Goal: Task Accomplishment & Management: Manage account settings

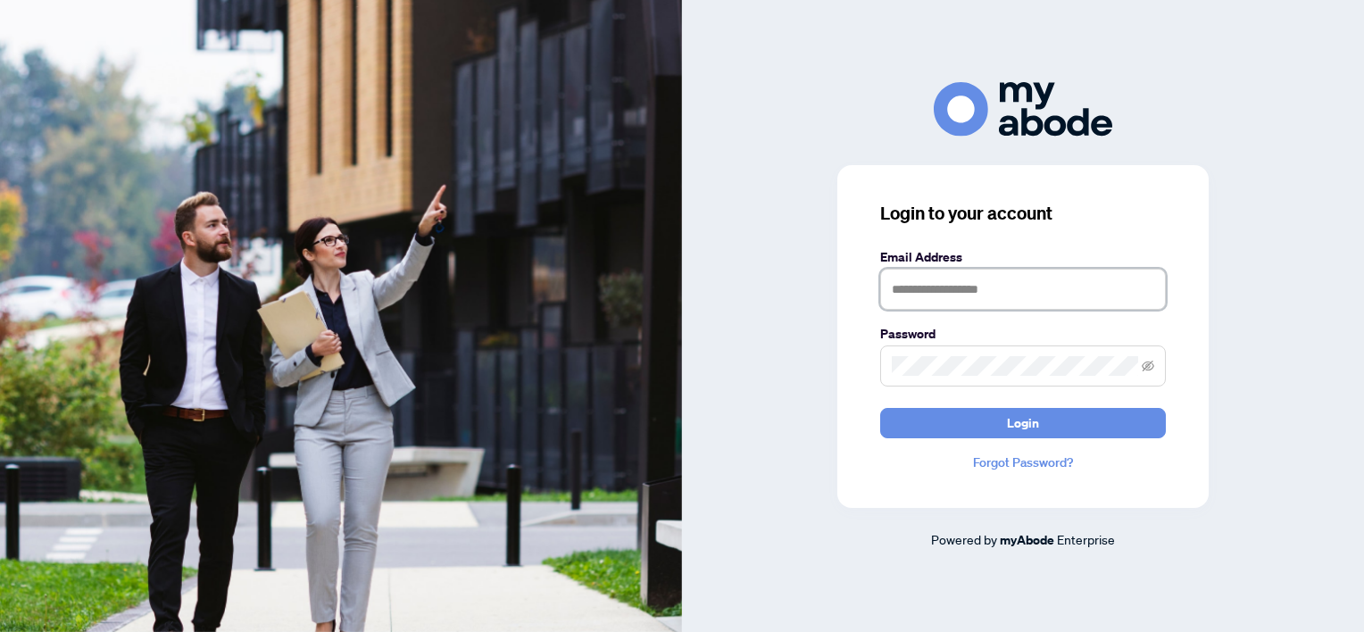
type input "**********"
click at [1020, 426] on span "Login" at bounding box center [1023, 423] width 32 height 29
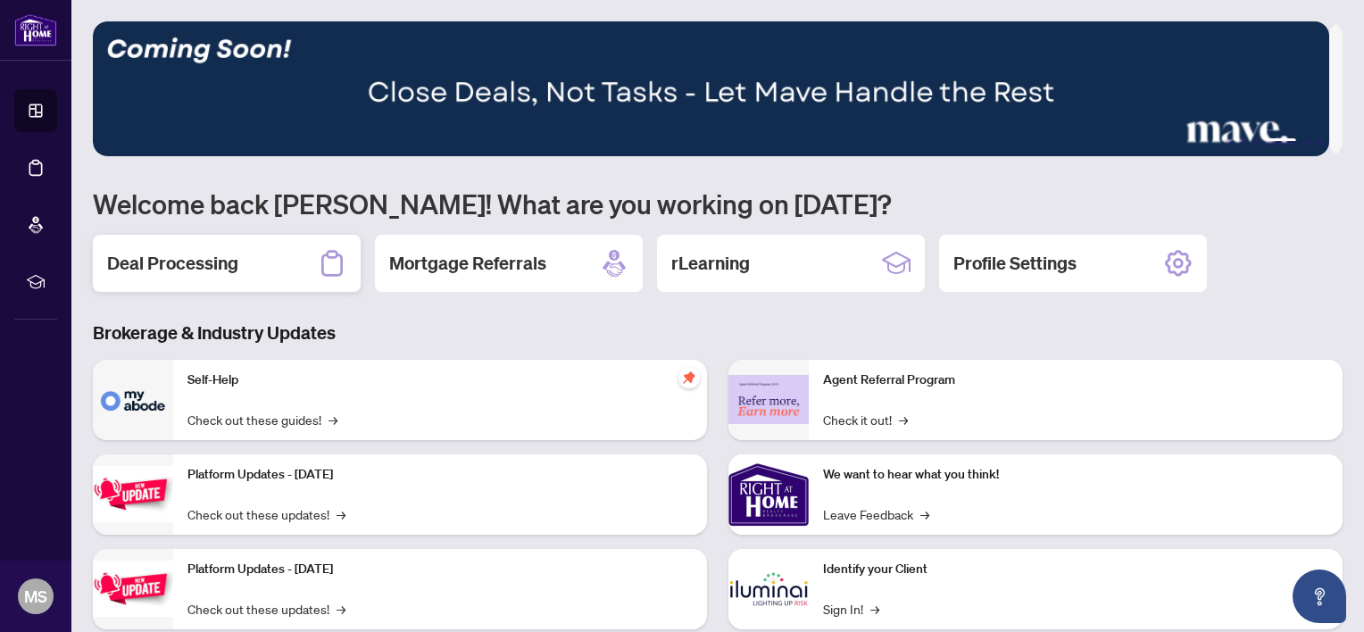
click at [228, 259] on h2 "Deal Processing" at bounding box center [172, 263] width 131 height 25
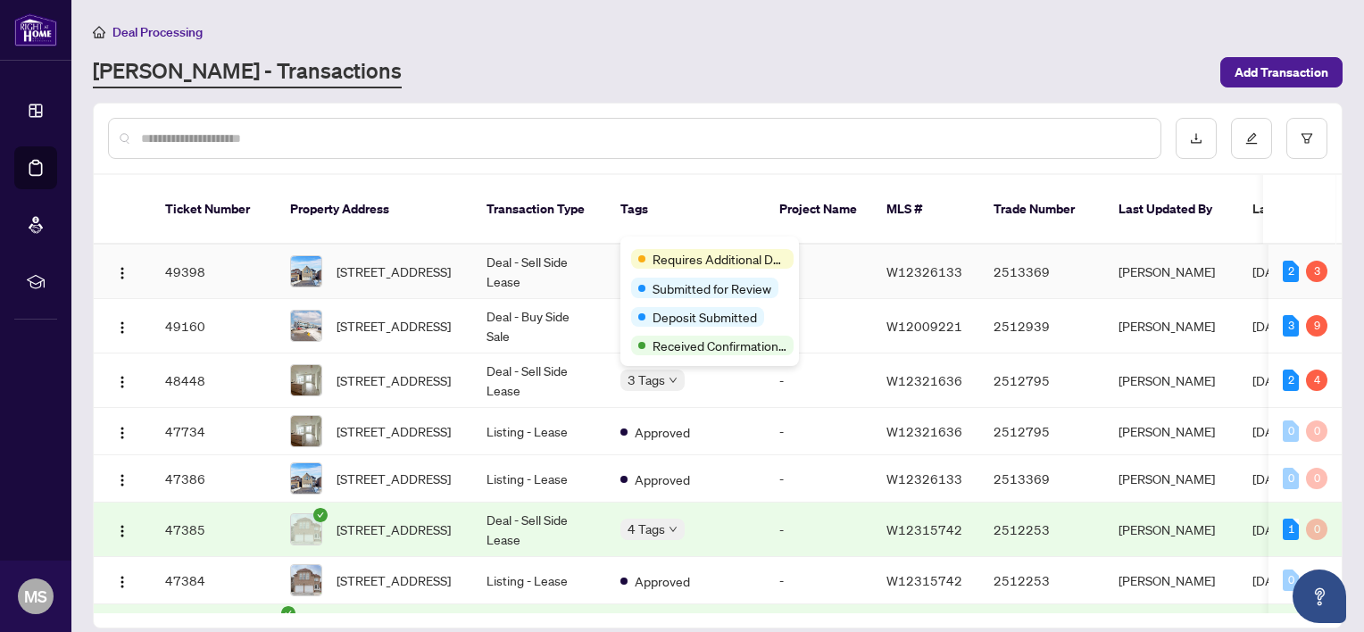
click at [626, 246] on div "Requires Additional Docs Submitted for Review Deposit Submitted Received Confir…" at bounding box center [709, 300] width 178 height 129
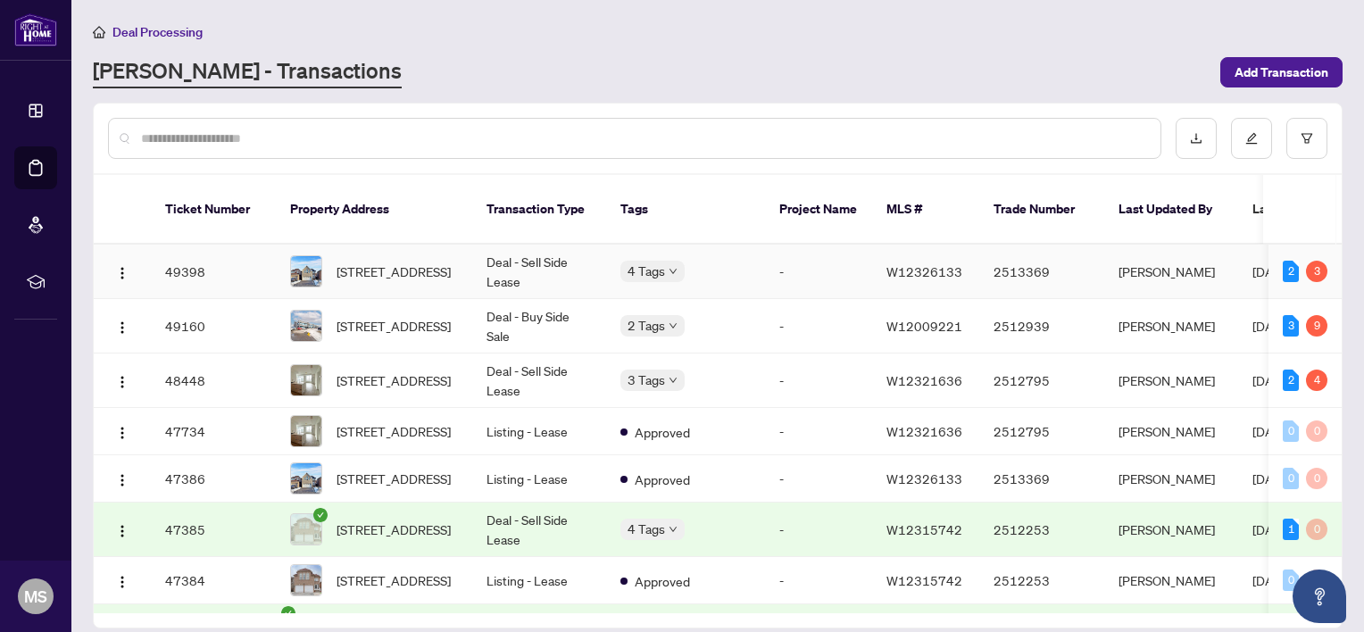
click at [526, 245] on td "Deal - Sell Side Lease" at bounding box center [539, 272] width 134 height 54
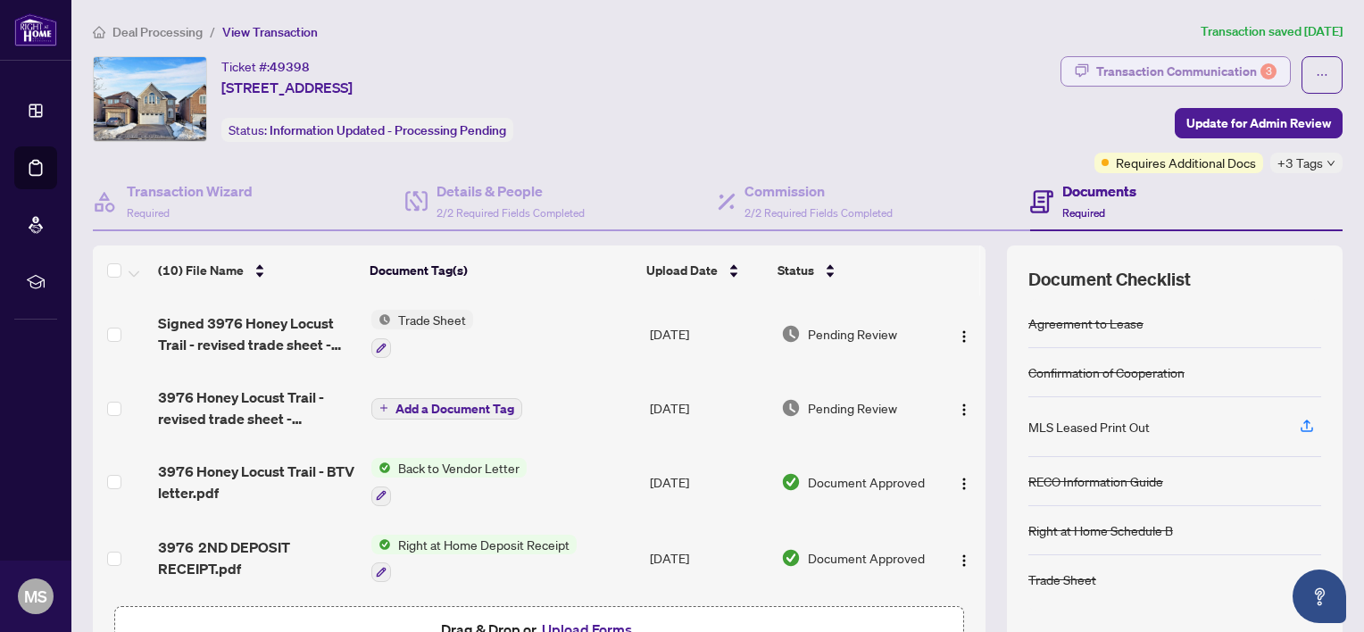
click at [1192, 71] on div "Transaction Communication 3" at bounding box center [1186, 71] width 180 height 29
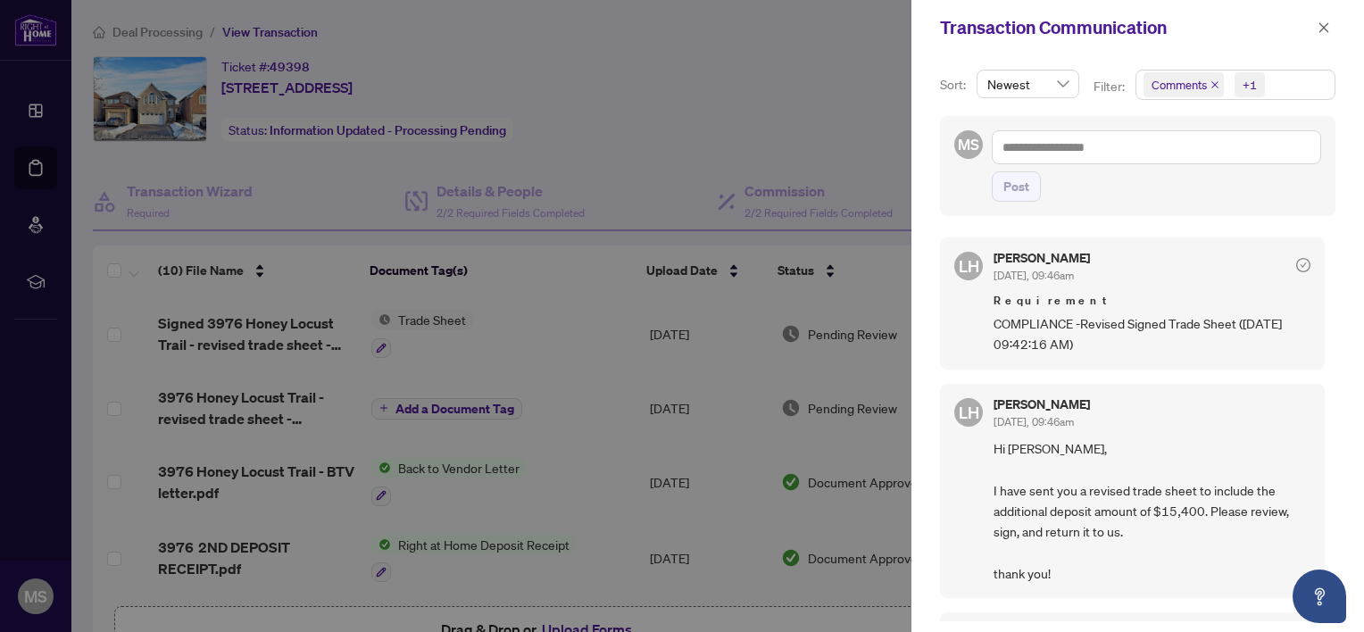
click at [811, 125] on div at bounding box center [682, 316] width 1364 height 632
click at [1318, 28] on icon "close" at bounding box center [1323, 27] width 12 height 12
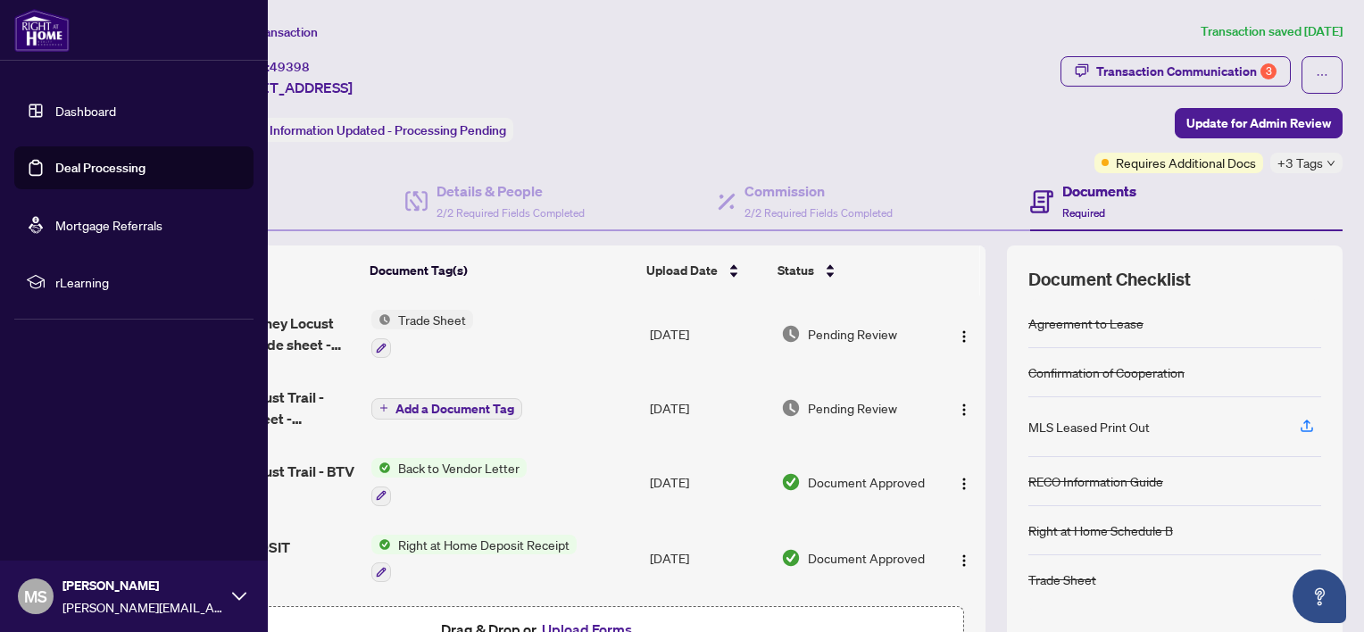
click at [100, 162] on link "Deal Processing" at bounding box center [100, 168] width 90 height 16
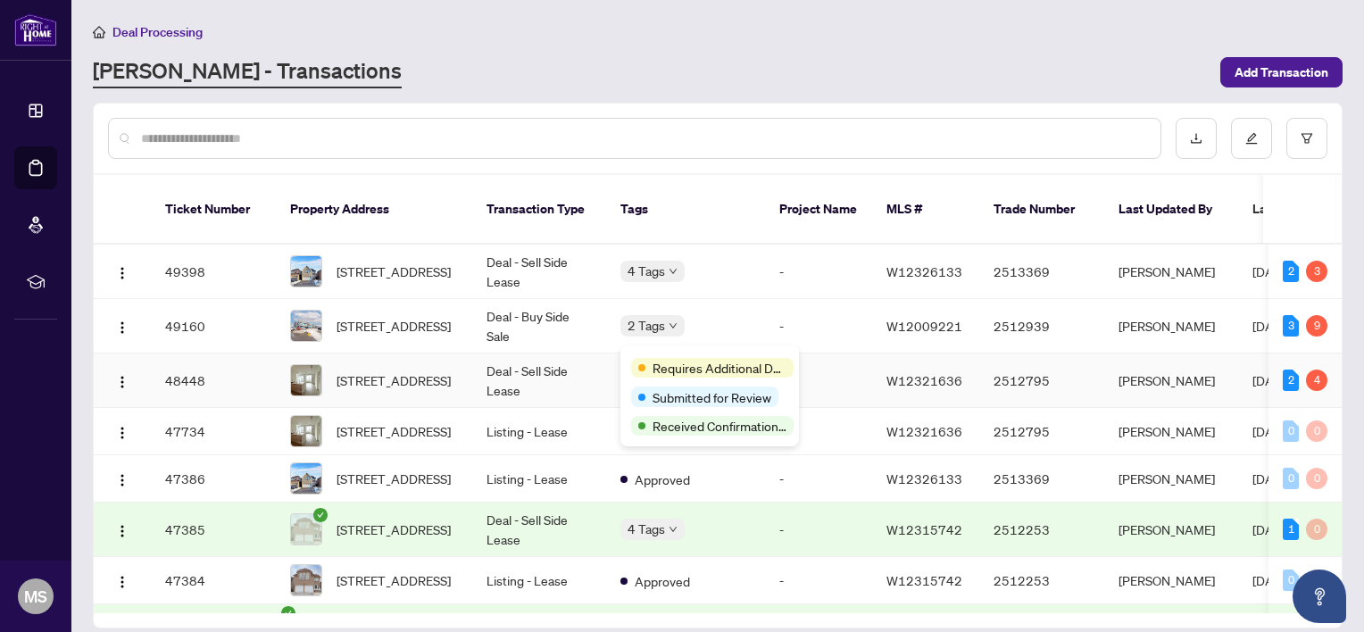
click at [644, 354] on div "Requires Additional Docs Submitted for Review Received Confirmation of Closing" at bounding box center [709, 395] width 178 height 101
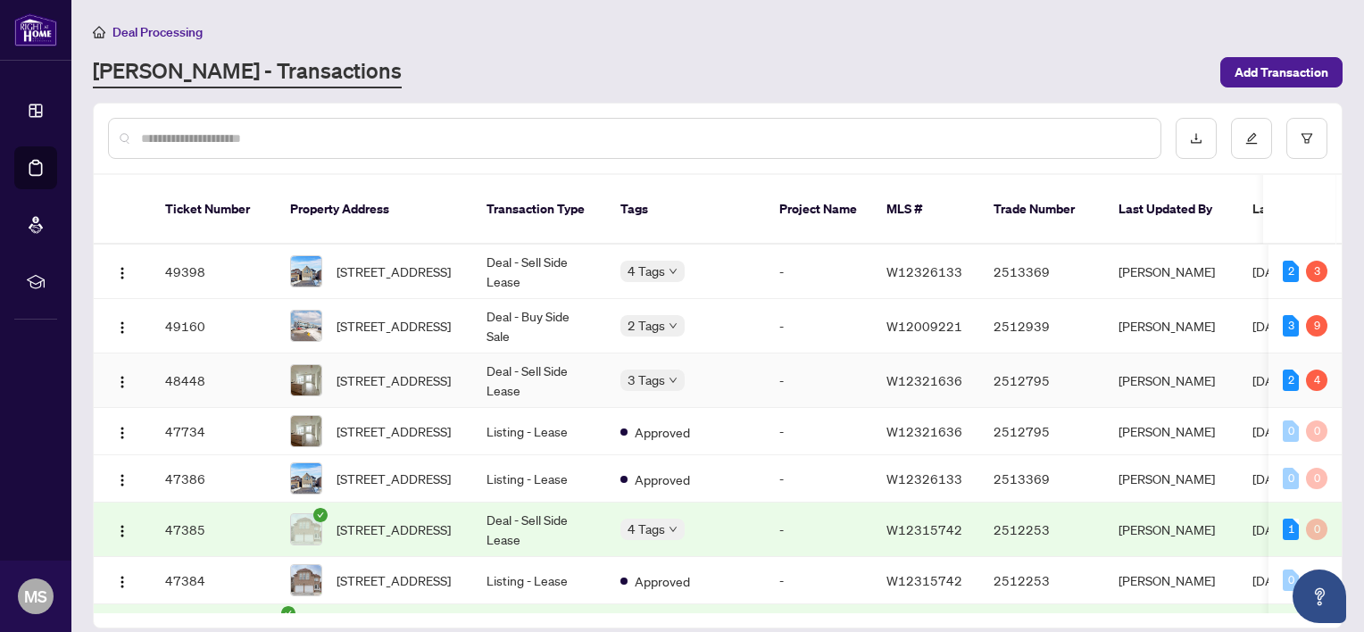
click at [546, 353] on td "Deal - Sell Side Lease" at bounding box center [539, 380] width 134 height 54
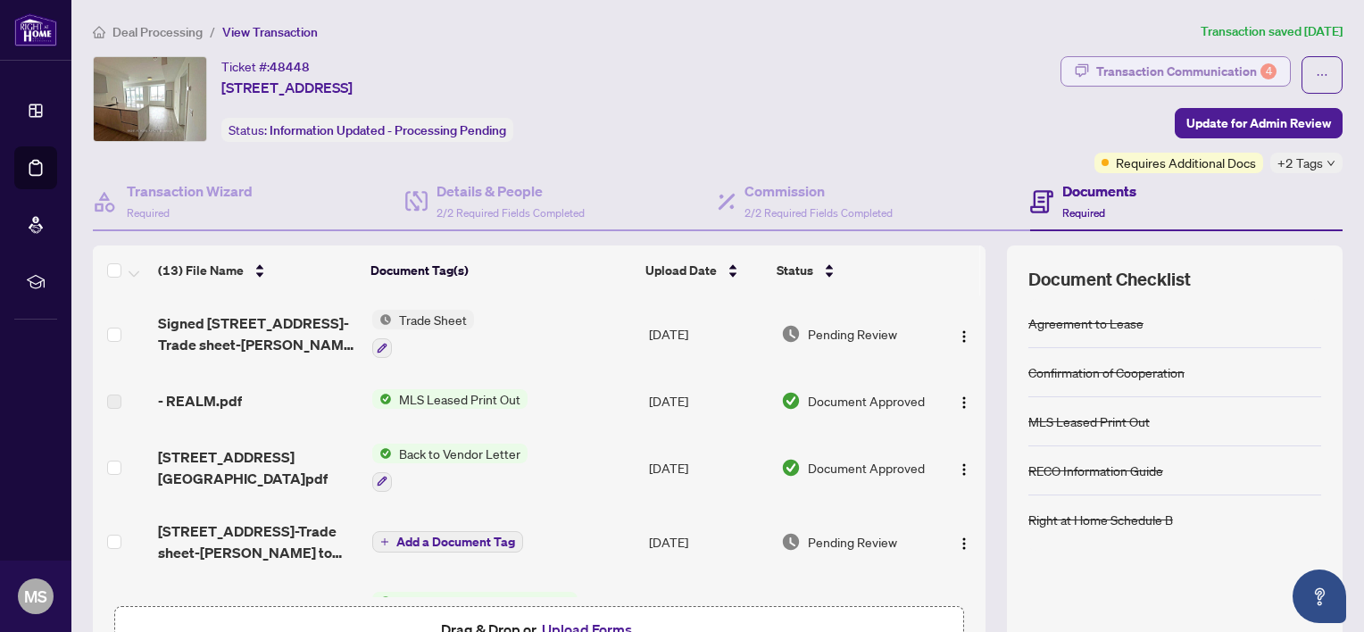
click at [1136, 76] on div "Transaction Communication 4" at bounding box center [1186, 71] width 180 height 29
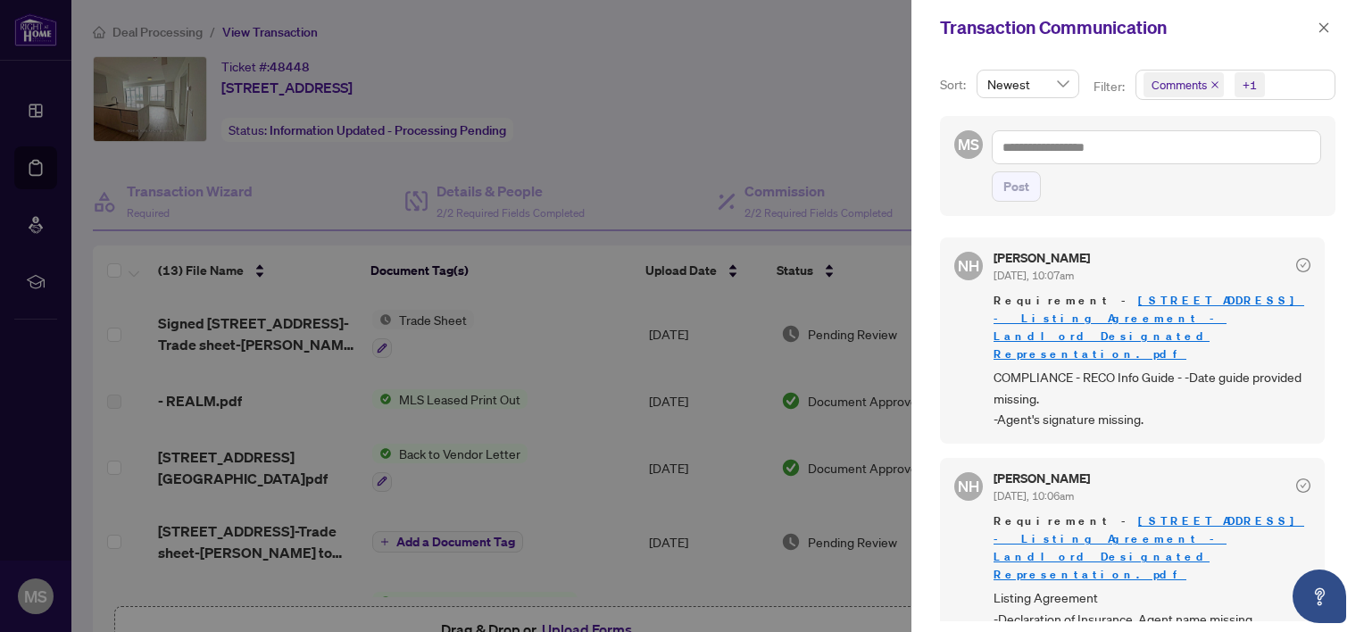
click at [36, 112] on div at bounding box center [682, 316] width 1364 height 632
click at [1322, 25] on icon "close" at bounding box center [1323, 27] width 12 height 12
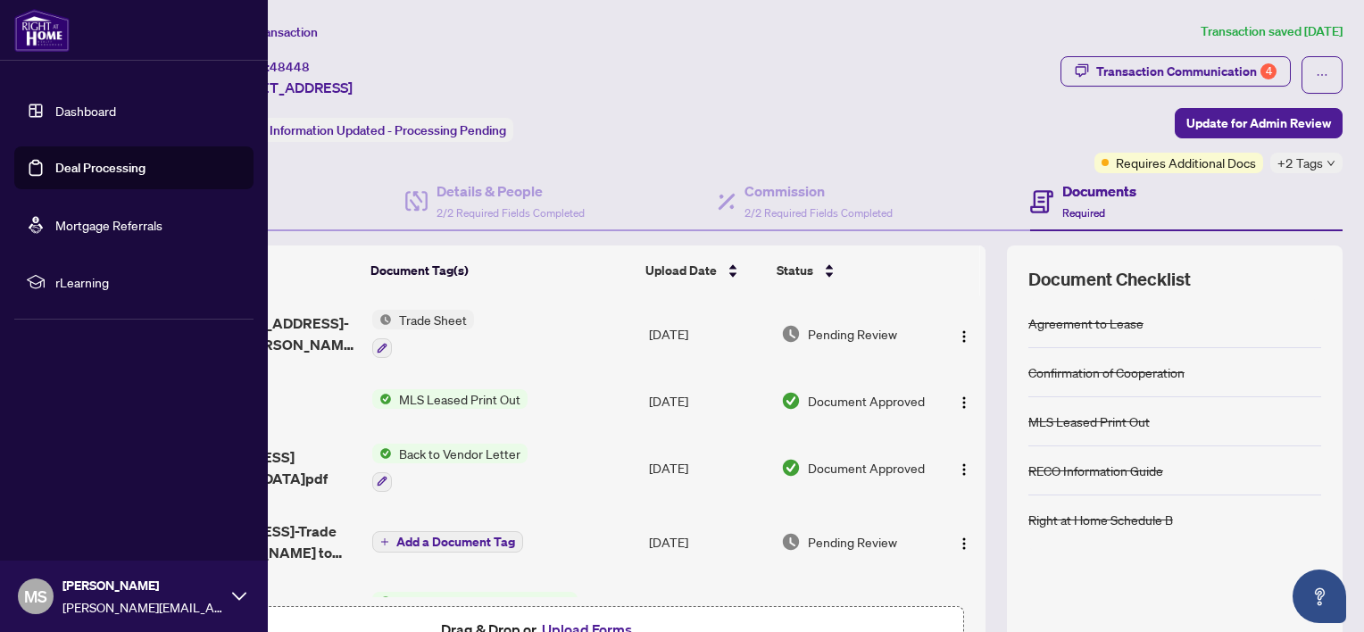
click at [86, 169] on link "Deal Processing" at bounding box center [100, 168] width 90 height 16
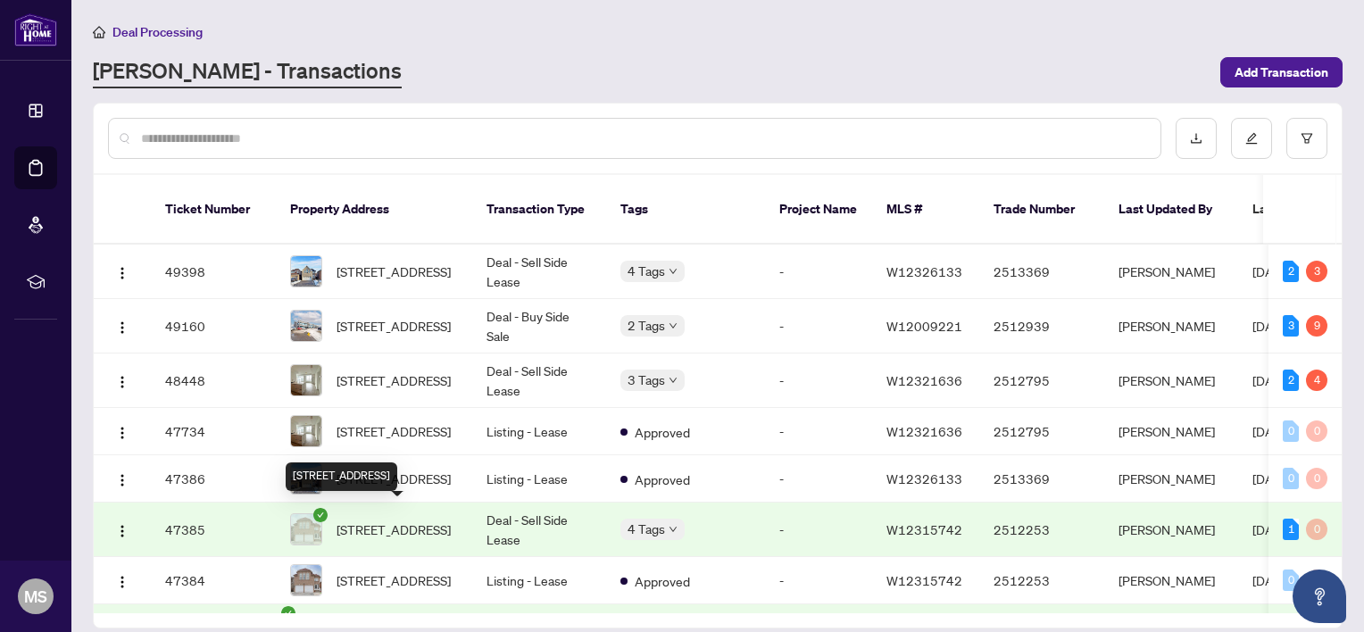
click at [403, 519] on span "[STREET_ADDRESS]" at bounding box center [393, 529] width 114 height 20
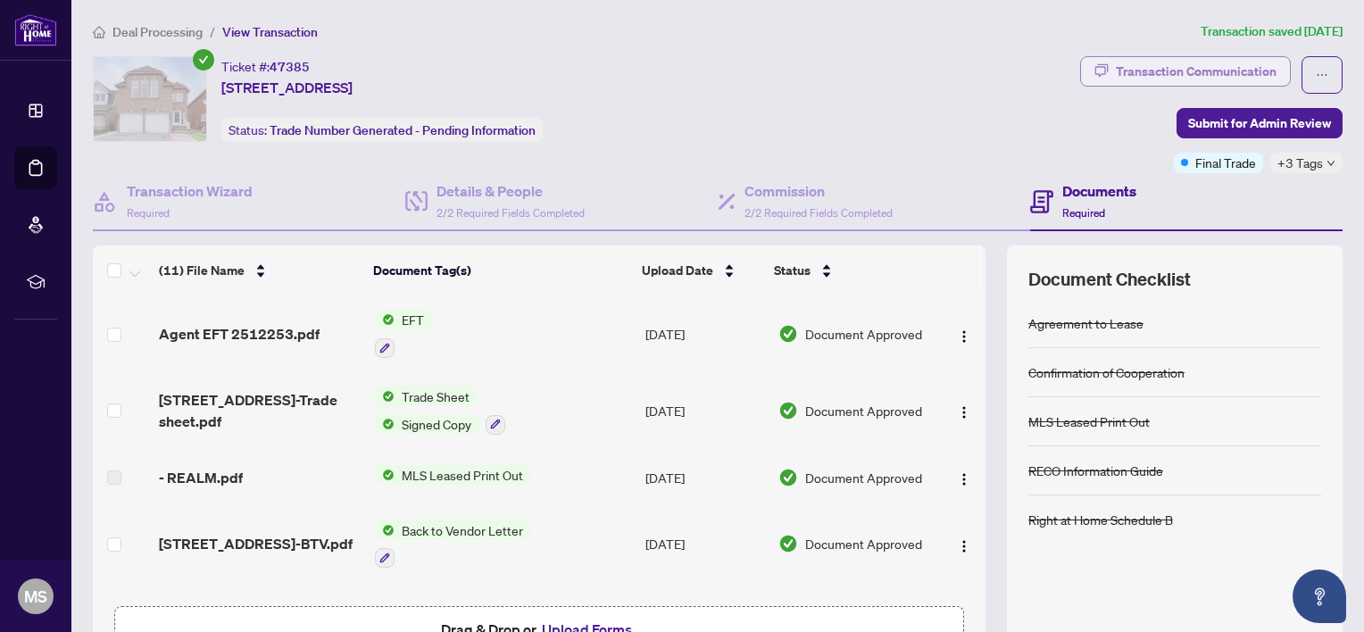
click at [1213, 71] on div "Transaction Communication" at bounding box center [1195, 71] width 161 height 29
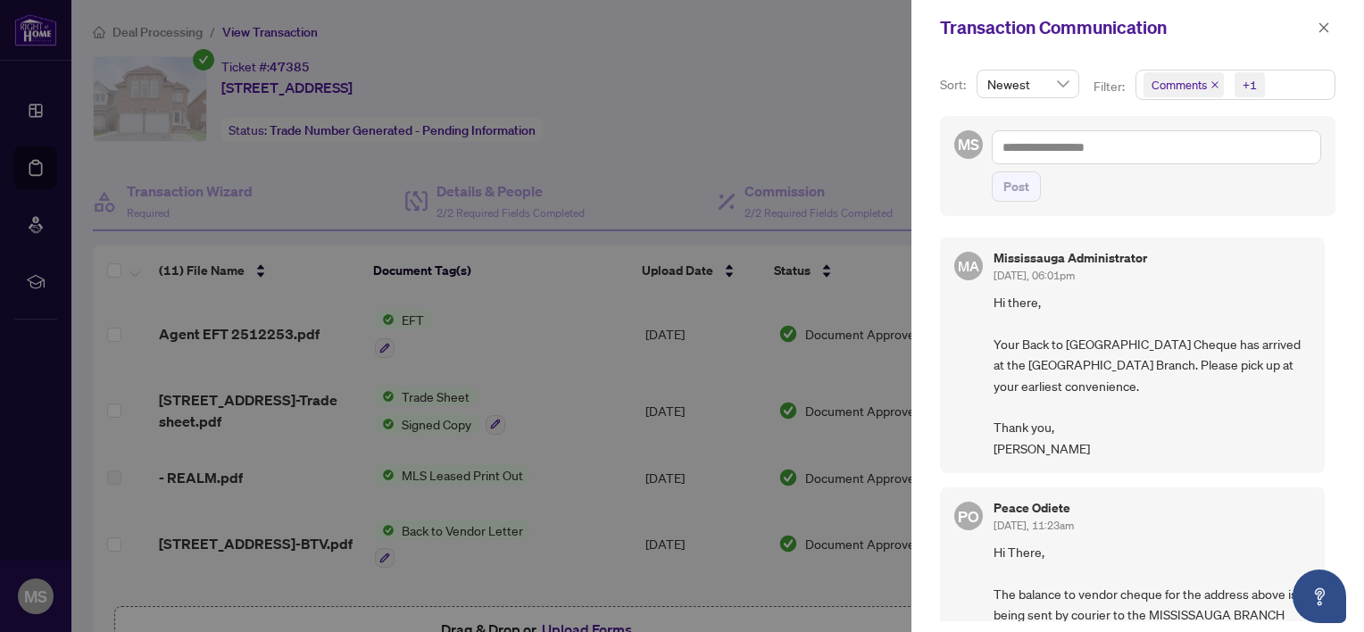
click at [863, 125] on div at bounding box center [682, 316] width 1364 height 632
click at [1324, 21] on icon "close" at bounding box center [1323, 27] width 12 height 12
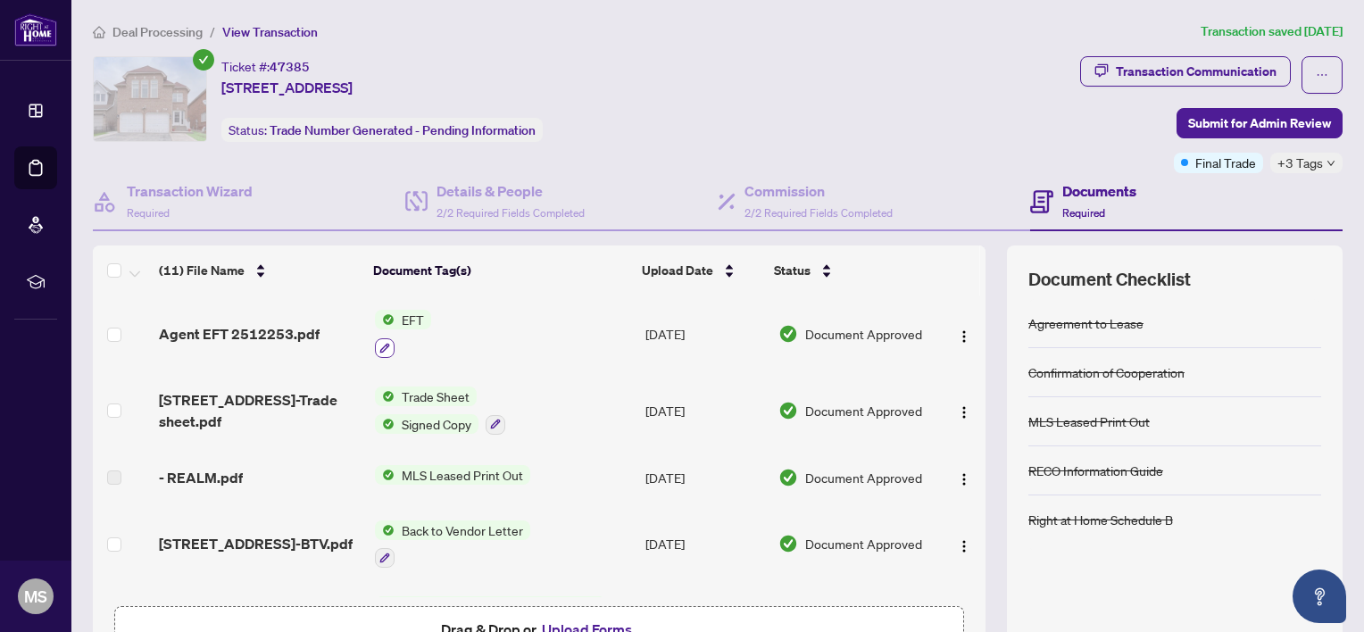
click at [380, 344] on icon "button" at bounding box center [385, 348] width 10 height 10
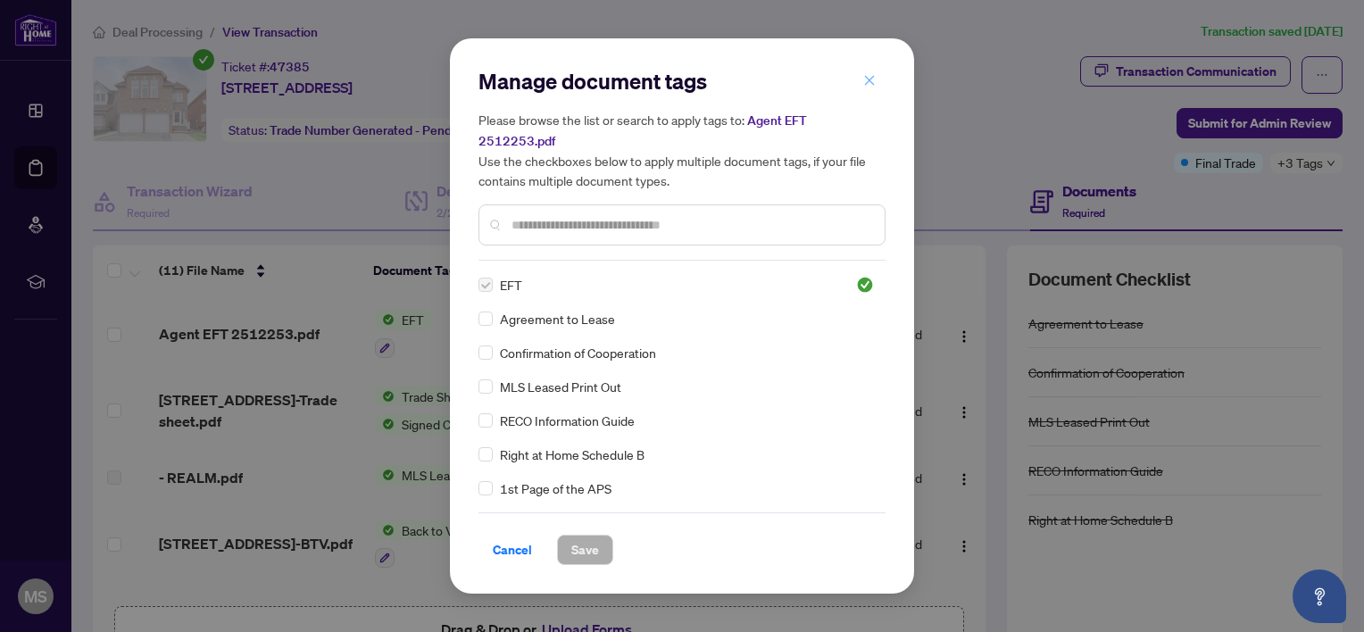
click at [866, 85] on icon "close" at bounding box center [870, 80] width 10 height 10
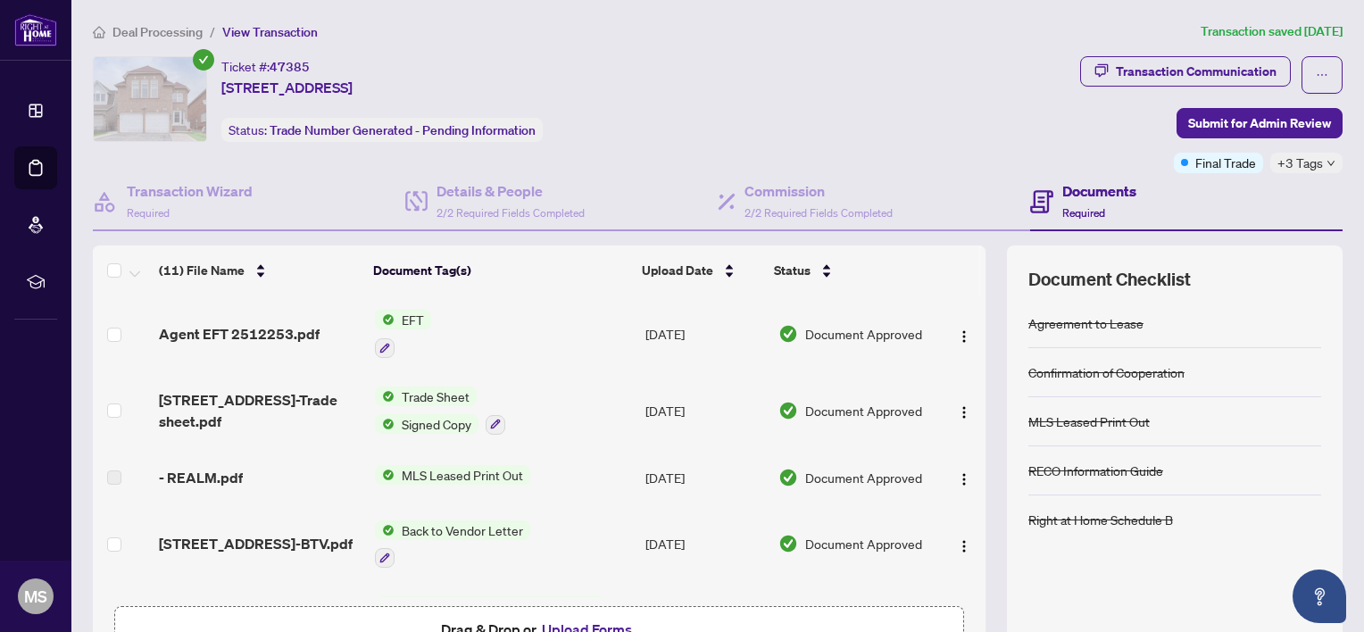
click at [413, 310] on span "EFT" at bounding box center [412, 320] width 37 height 20
click at [335, 408] on span "EFT" at bounding box center [337, 405] width 37 height 20
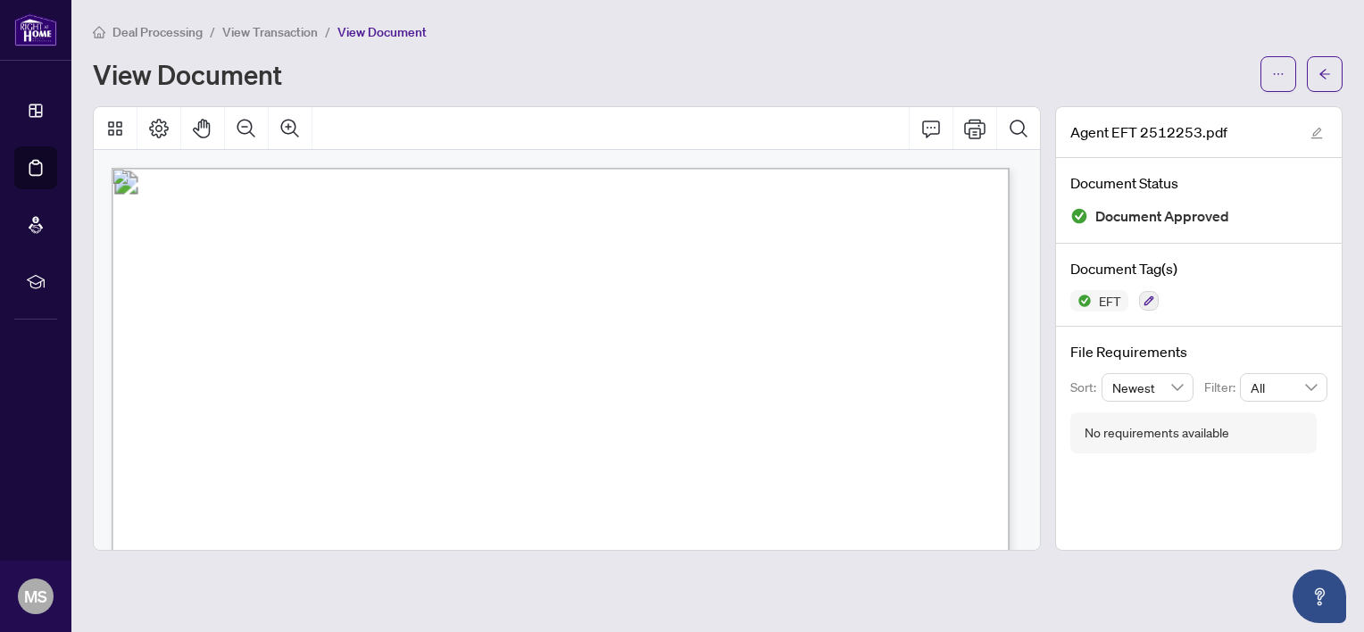
drag, startPoint x: 821, startPoint y: 403, endPoint x: 889, endPoint y: 414, distance: 68.7
drag, startPoint x: 889, startPoint y: 414, endPoint x: 871, endPoint y: 435, distance: 27.9
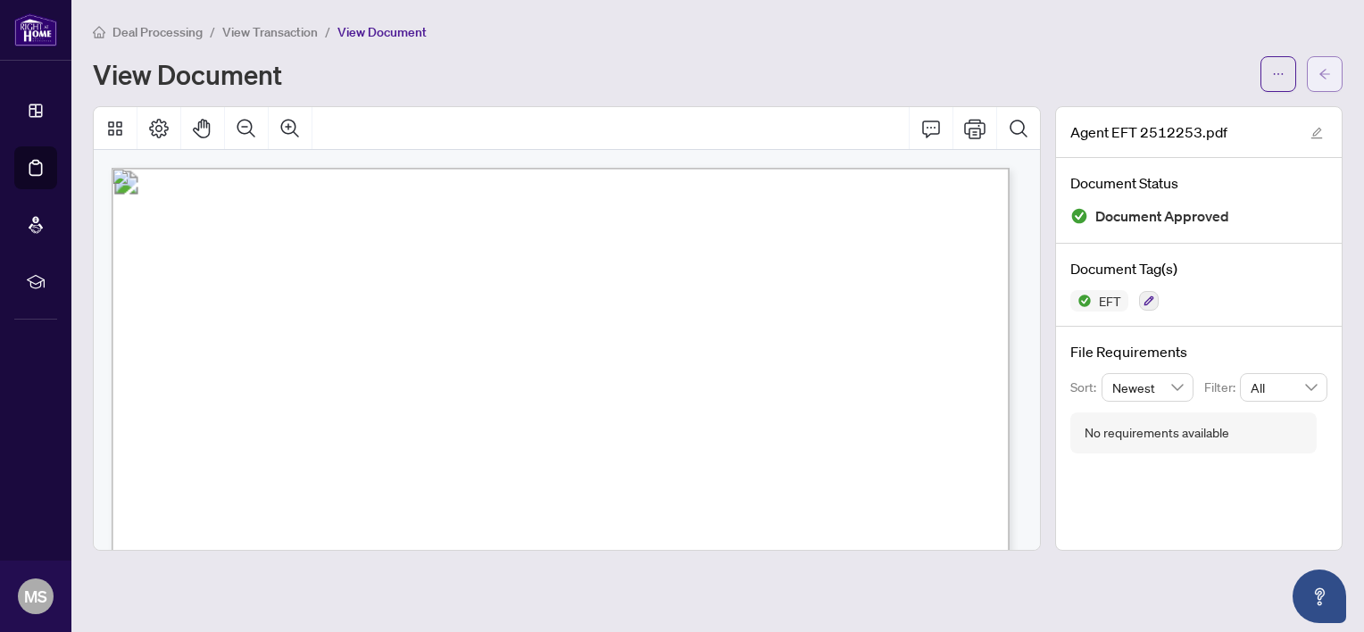
click at [1325, 71] on icon "arrow-left" at bounding box center [1324, 74] width 12 height 12
